Goal: Information Seeking & Learning: Check status

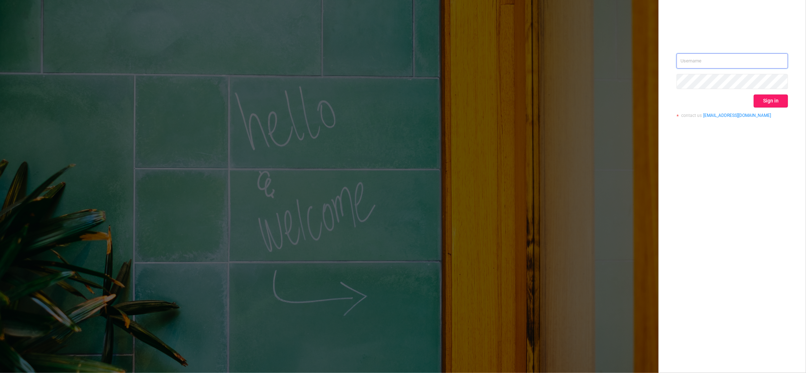
type input "[PERSON_NAME][EMAIL_ADDRESS][DOMAIN_NAME]"
click at [767, 106] on button "Sign in" at bounding box center [770, 100] width 34 height 13
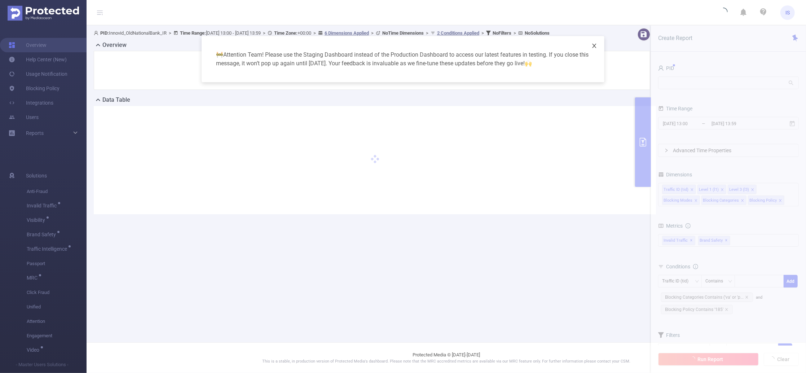
click at [592, 46] on icon "icon: close" at bounding box center [594, 46] width 6 height 6
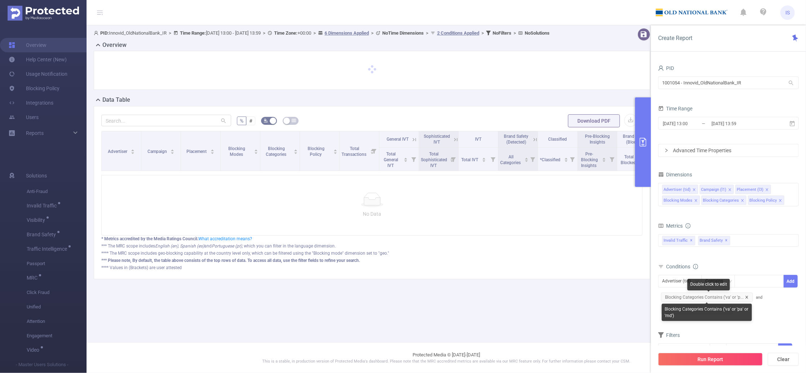
click at [745, 298] on icon "icon: close" at bounding box center [746, 297] width 3 height 3
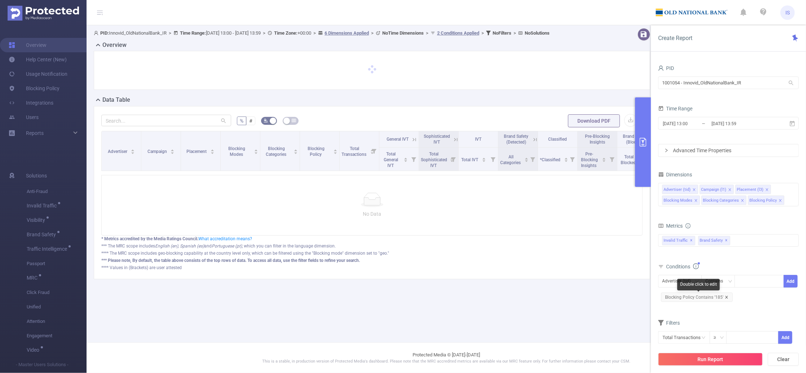
click at [724, 298] on icon "icon: close" at bounding box center [726, 297] width 4 height 4
click at [754, 84] on input "1001054 - Innovid_OldNationalBank_IR" at bounding box center [728, 82] width 141 height 13
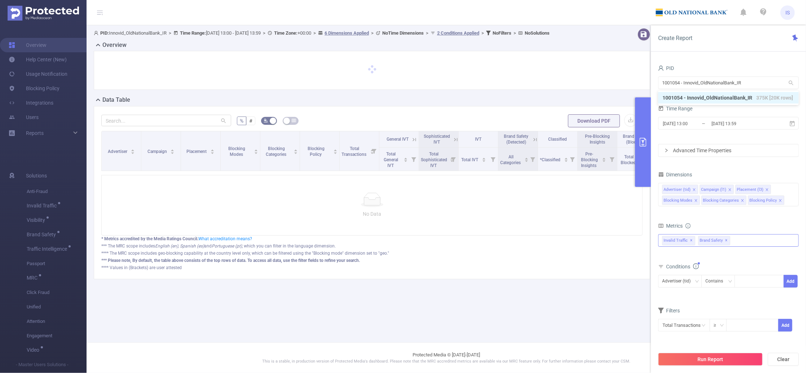
click at [737, 239] on div "Invalid Traffic ✕ Brand Safety ✕" at bounding box center [728, 240] width 141 height 13
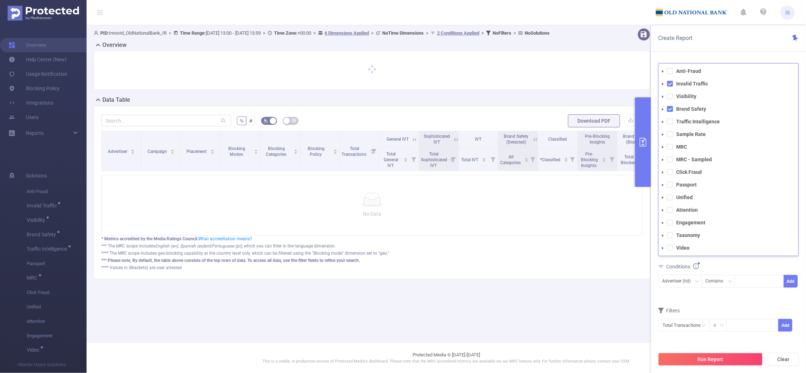
click at [670, 110] on span at bounding box center [670, 109] width 6 height 6
click at [671, 124] on span at bounding box center [670, 122] width 6 height 6
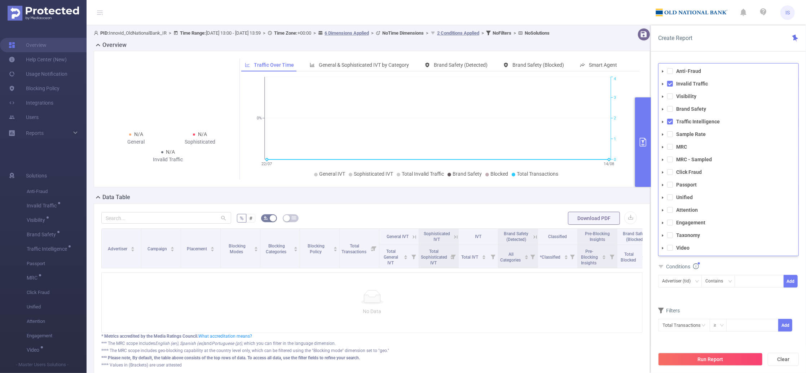
click at [718, 307] on div "Filters" at bounding box center [728, 311] width 141 height 12
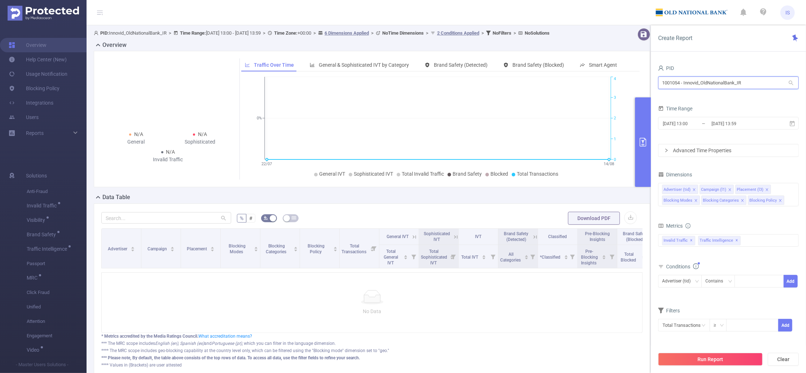
drag, startPoint x: 540, startPoint y: 56, endPoint x: 534, endPoint y: 55, distance: 5.5
click at [534, 55] on section "PID: Innovid_OldNationalBank_IR > Time Range: [DATE] 13:00 - [DATE] 13:59 > Tim…" at bounding box center [446, 207] width 719 height 365
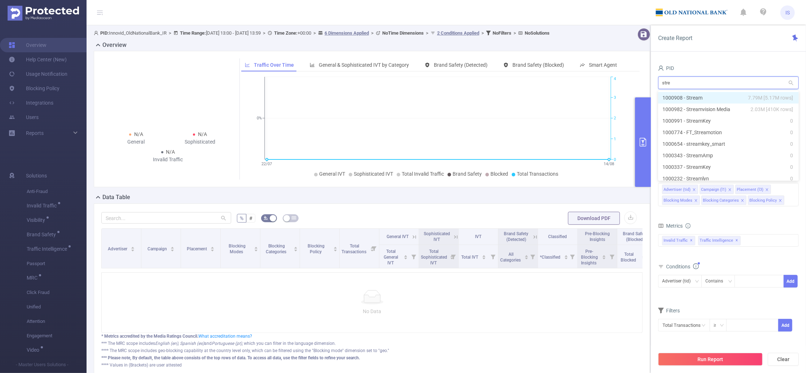
type input "strea"
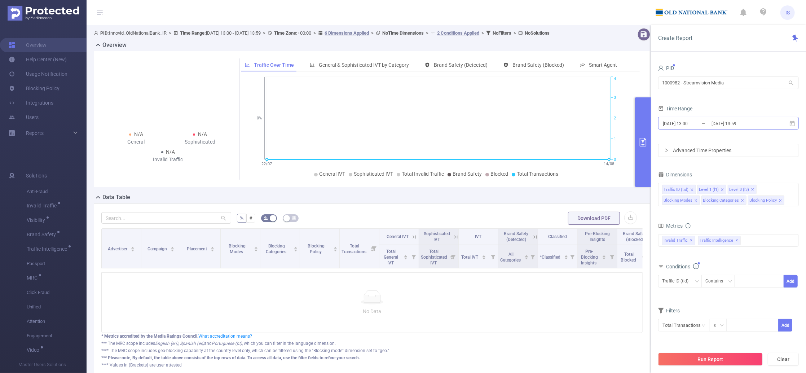
click at [695, 122] on input "[DATE] 13:00" at bounding box center [691, 124] width 58 height 10
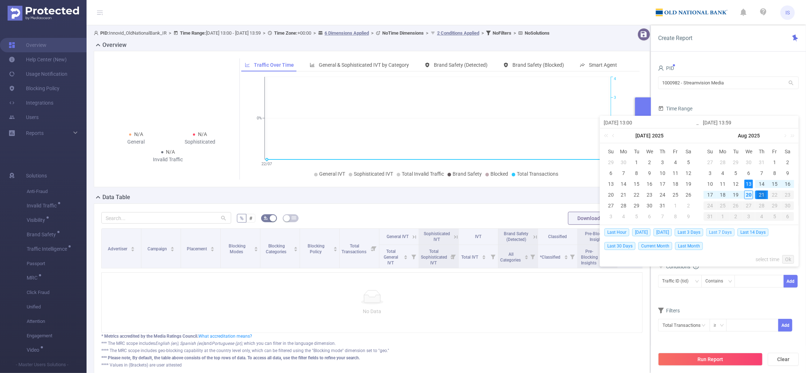
click at [727, 233] on span "Last 7 Days" at bounding box center [720, 232] width 28 height 8
type input "[DATE] 00:00"
type input "[DATE] 23:59"
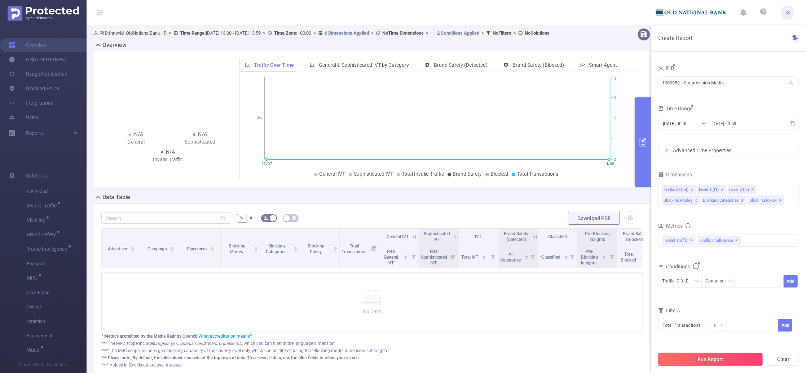
click at [714, 361] on button "Run Report" at bounding box center [710, 359] width 105 height 13
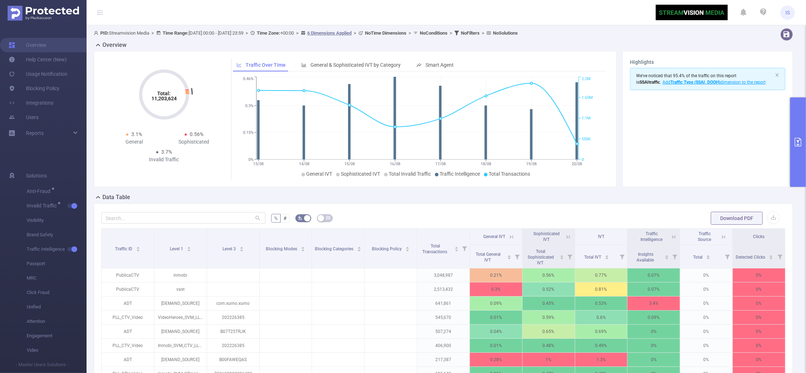
scroll to position [48, 0]
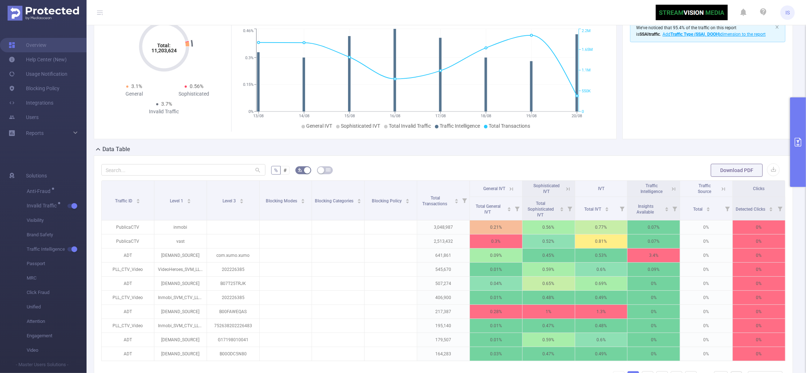
click at [188, 178] on div "% # Download PDF Traffic ID Level 1 Level 3 Blocking Modes Blocking Categories …" at bounding box center [443, 282] width 684 height 239
click at [176, 169] on input "text" at bounding box center [183, 170] width 164 height 12
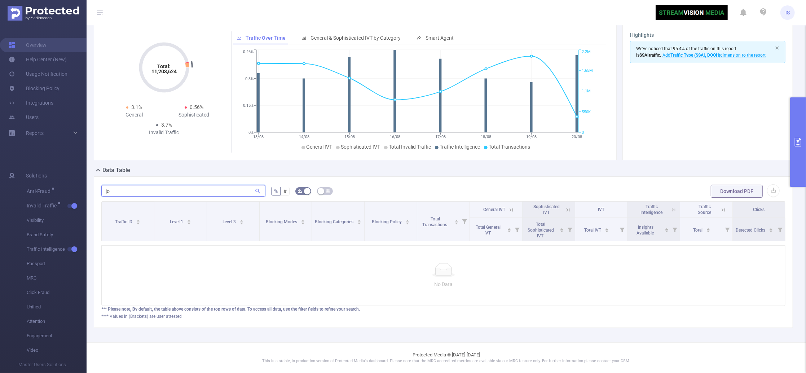
scroll to position [34, 0]
type input "j"
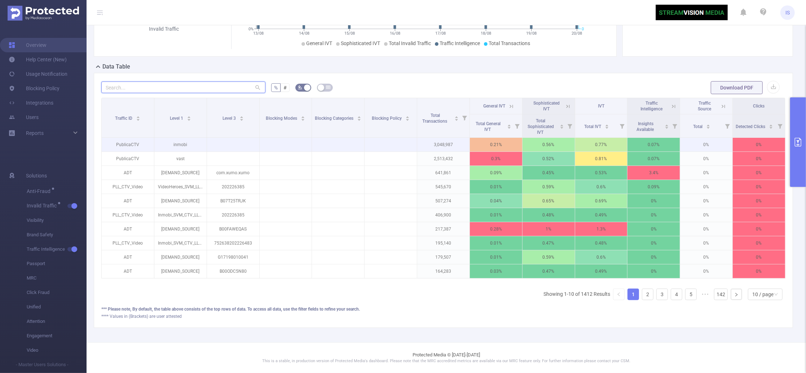
scroll to position [138, 0]
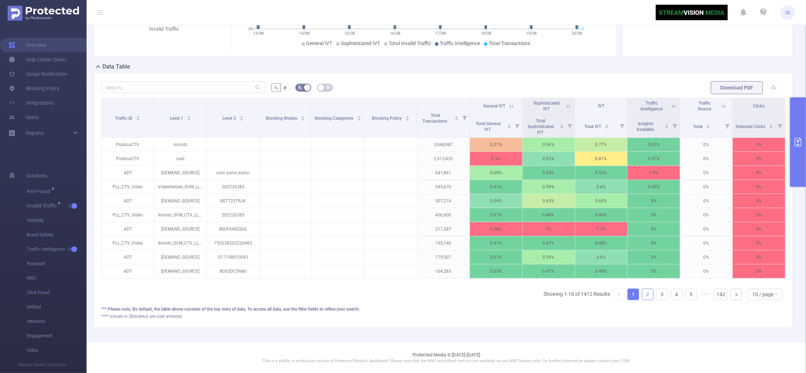
click at [642, 289] on link "2" at bounding box center [647, 294] width 11 height 11
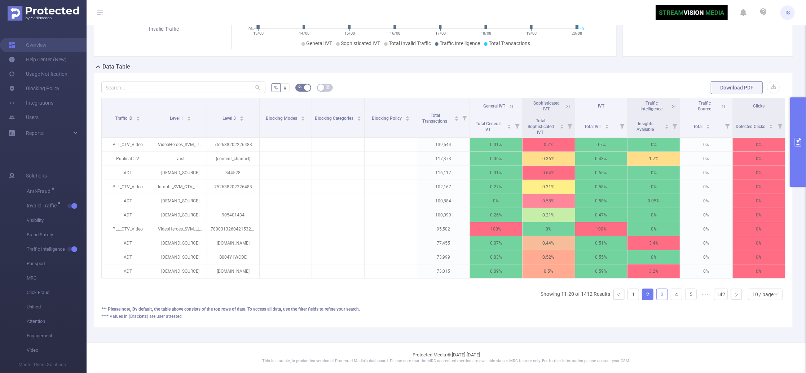
click at [657, 293] on link "3" at bounding box center [661, 294] width 11 height 11
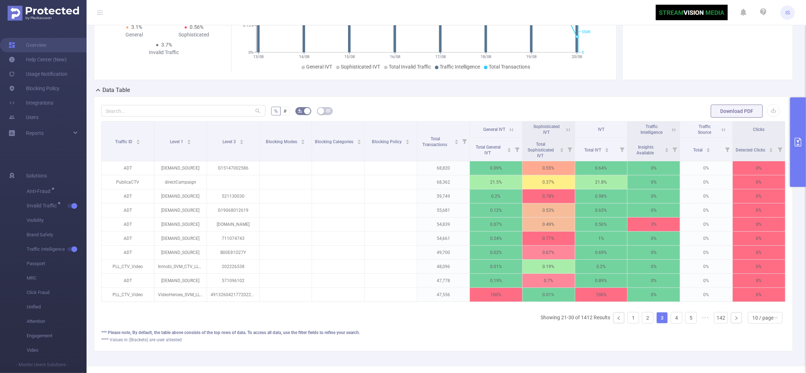
scroll to position [90, 0]
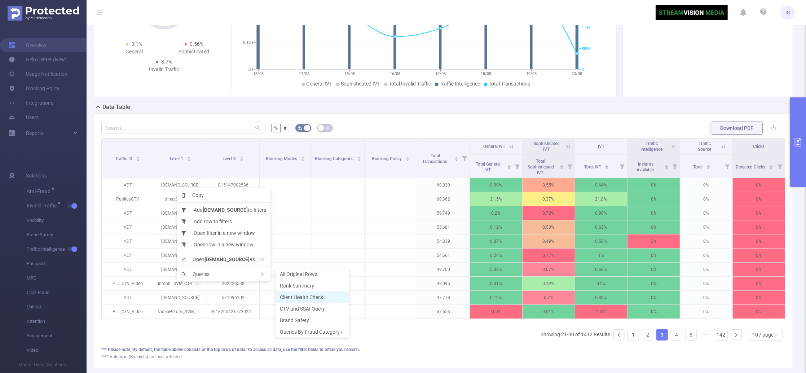
click at [300, 298] on span "Client Health Check" at bounding box center [301, 297] width 43 height 6
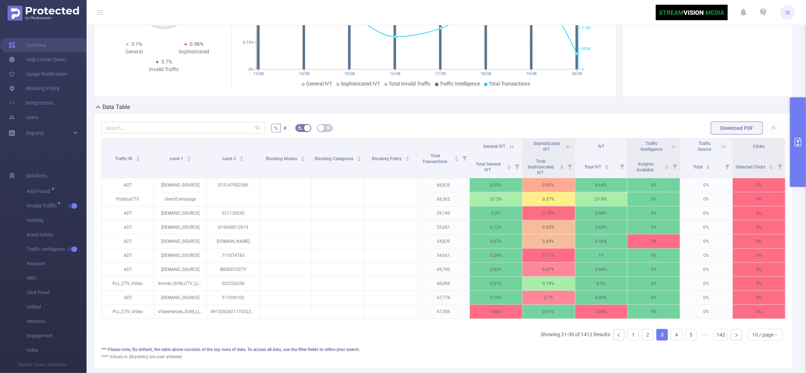
click at [801, 113] on button "primary" at bounding box center [798, 141] width 16 height 89
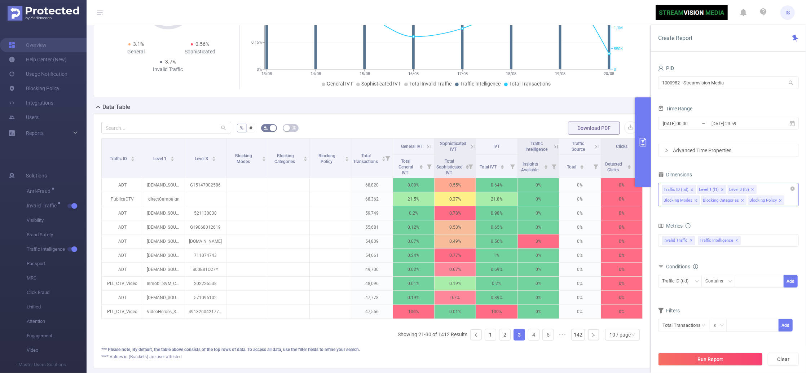
click at [741, 200] on icon "icon: close" at bounding box center [742, 201] width 4 height 4
click at [733, 199] on icon "icon: close" at bounding box center [734, 201] width 4 height 4
click at [694, 200] on icon "icon: close" at bounding box center [696, 201] width 4 height 4
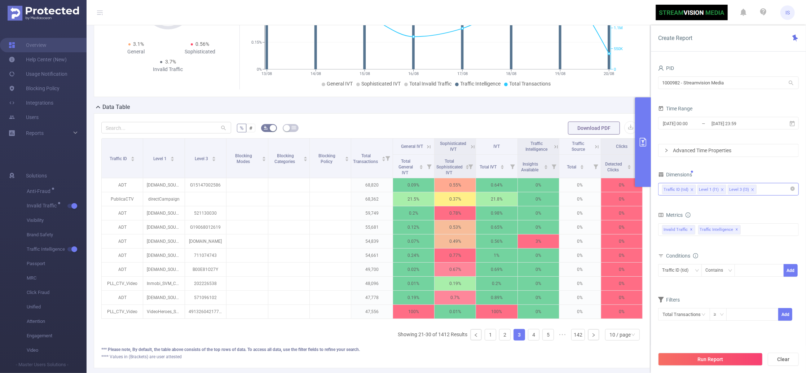
click at [763, 192] on div "Traffic ID (tid) Level 1 (l1) Level 3 (l3)" at bounding box center [728, 189] width 133 height 12
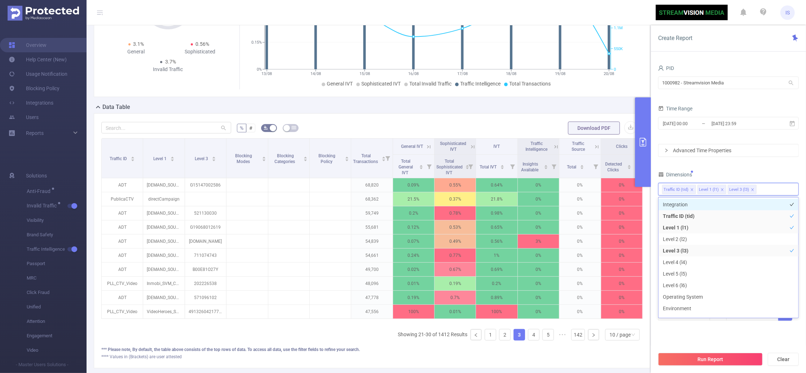
click at [680, 203] on li "Integration" at bounding box center [728, 205] width 140 height 12
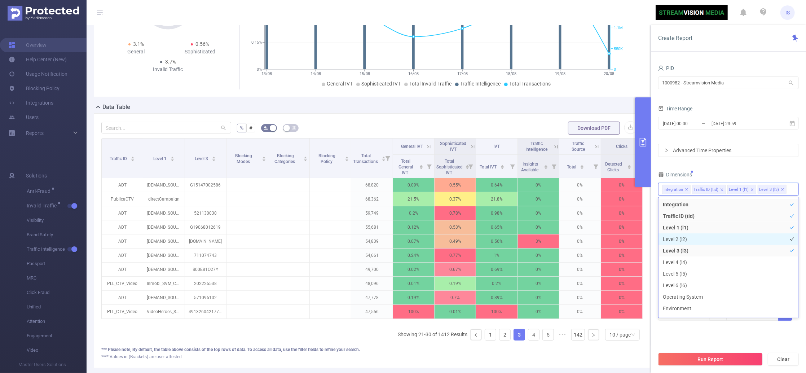
click at [681, 238] on li "Level 2 (l2)" at bounding box center [728, 239] width 140 height 12
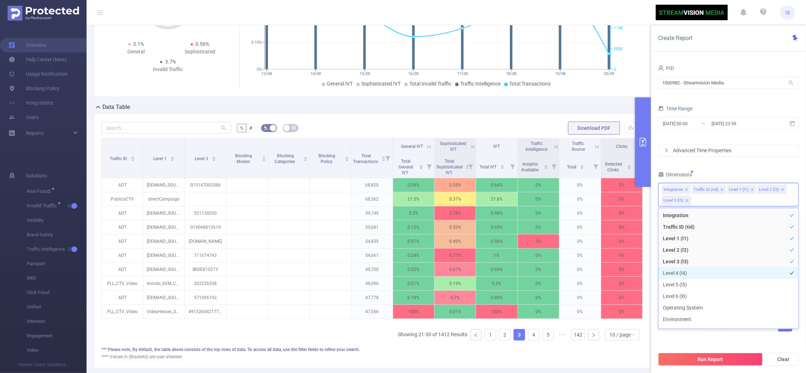
click at [685, 274] on li "Level 4 (l4)" at bounding box center [728, 273] width 140 height 12
click at [686, 287] on li "Level 5 (l5)" at bounding box center [728, 285] width 140 height 12
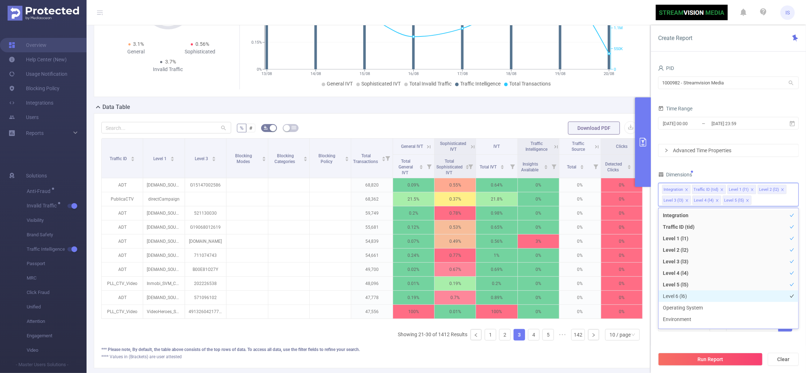
click at [688, 298] on li "Level 6 (l6)" at bounding box center [728, 296] width 140 height 12
click at [709, 359] on button "Run Report" at bounding box center [710, 359] width 105 height 13
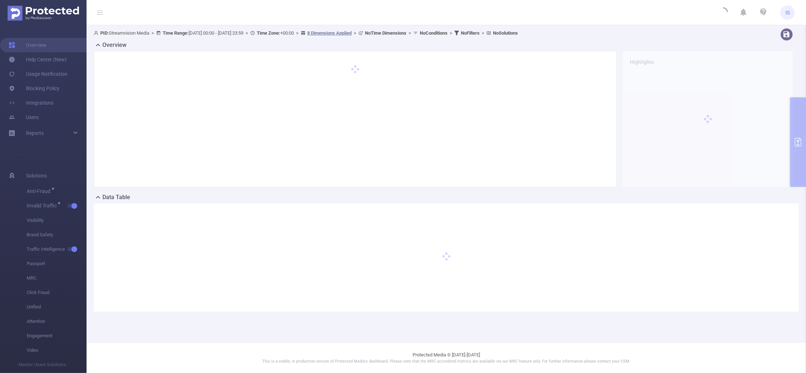
scroll to position [0, 0]
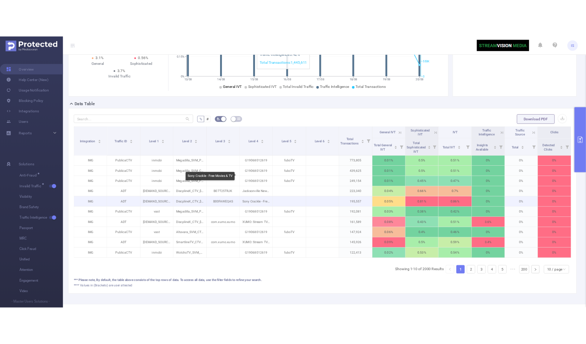
scroll to position [90, 0]
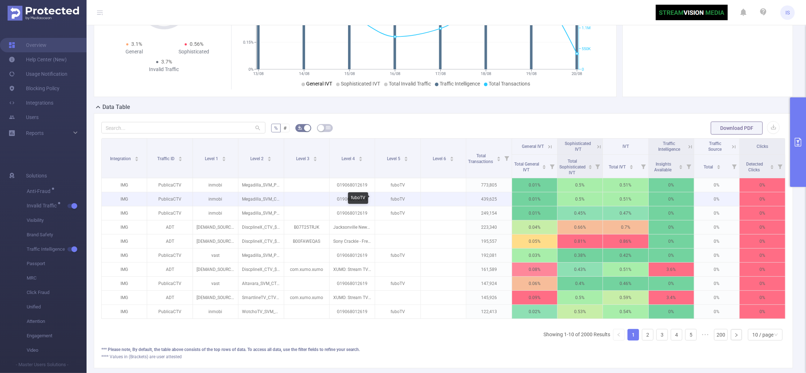
click at [377, 198] on p "fuboTV" at bounding box center [397, 199] width 45 height 14
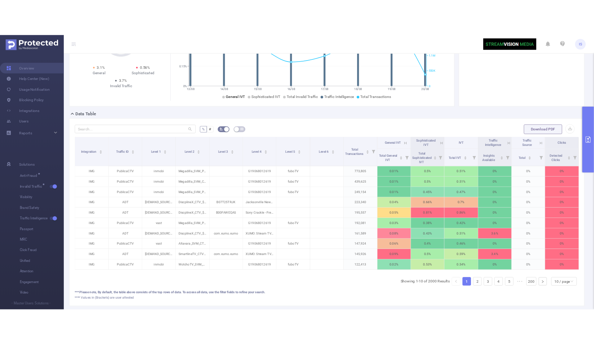
scroll to position [97, 0]
